Goal: Find specific page/section: Find specific page/section

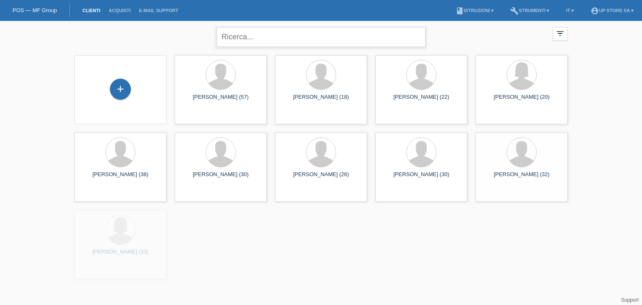
click at [293, 43] on input "text" at bounding box center [321, 37] width 209 height 20
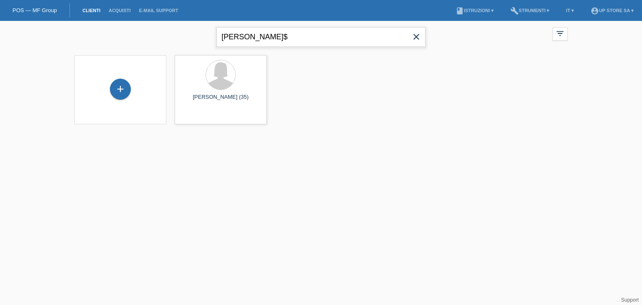
type input "giovan"
click at [222, 94] on div "Giovanna Spena (35)" at bounding box center [221, 100] width 79 height 13
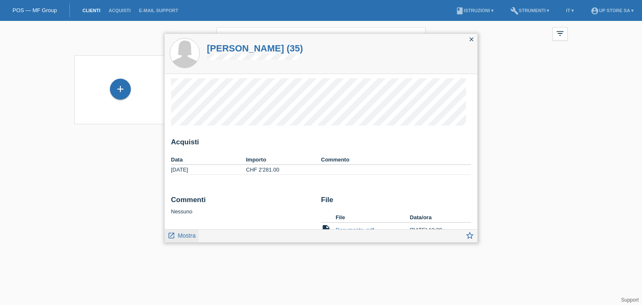
click at [187, 236] on span "Mostra" at bounding box center [187, 235] width 18 height 7
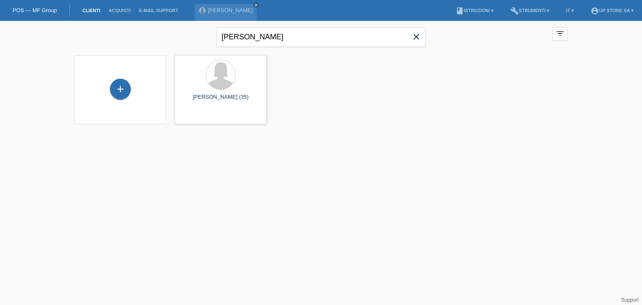
click at [422, 38] on span "close" at bounding box center [416, 37] width 17 height 13
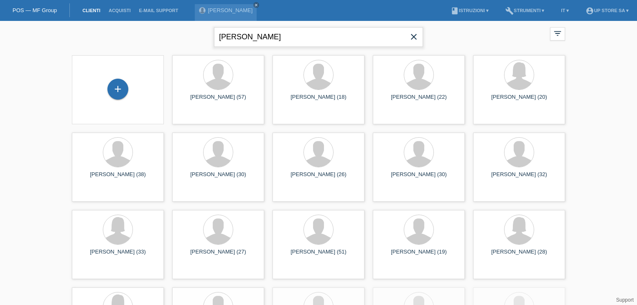
type input "carlos"
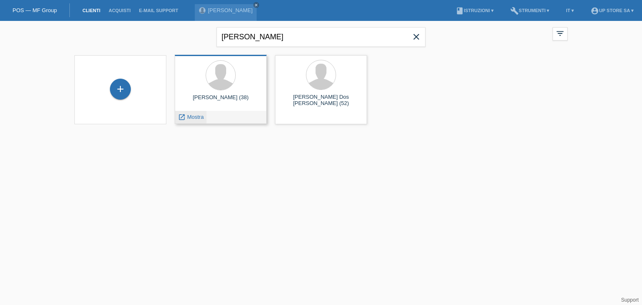
click at [199, 118] on span "Mostra" at bounding box center [195, 117] width 17 height 6
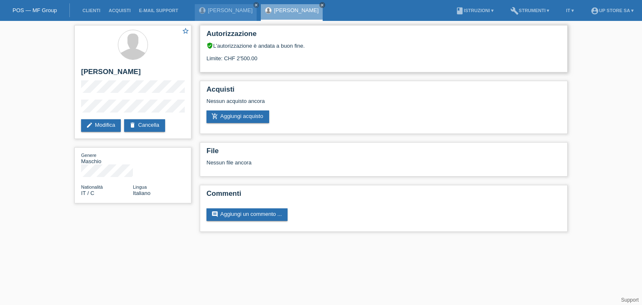
click at [251, 64] on div "Autorizzazione verified_user L’autorizzazione è andata a buon fine. Limite: CHF…" at bounding box center [384, 48] width 368 height 47
click at [251, 56] on div "Limite: CHF 2'500.00" at bounding box center [384, 55] width 355 height 13
